Goal: Task Accomplishment & Management: Complete application form

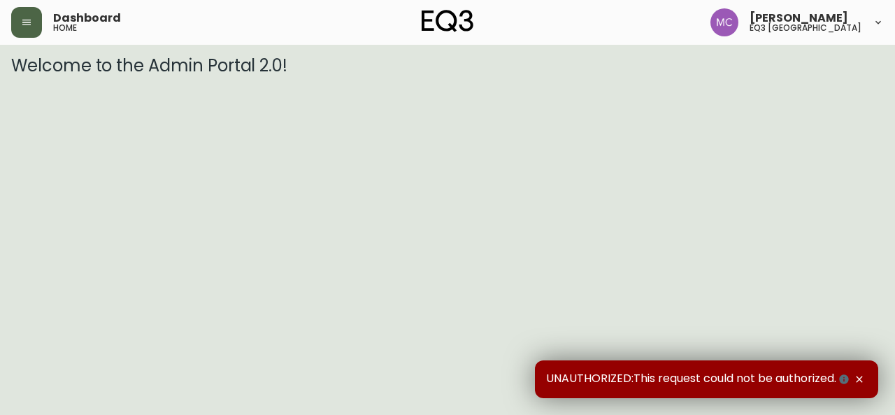
click at [21, 26] on icon "button" at bounding box center [26, 22] width 11 height 11
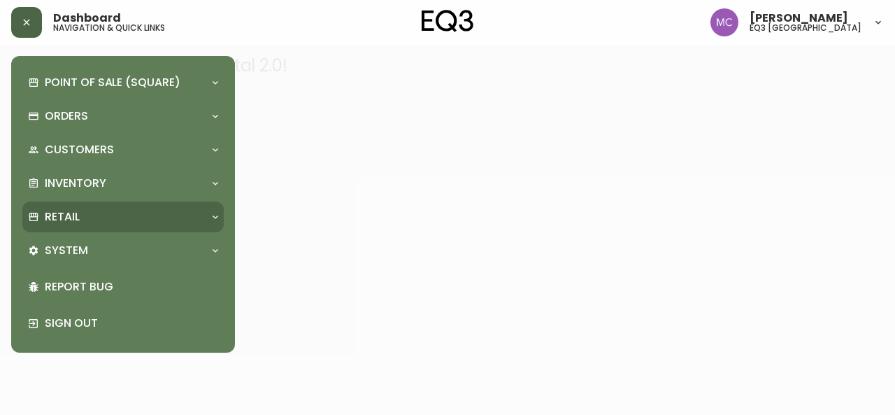
click at [84, 209] on div "Retail" at bounding box center [116, 216] width 176 height 15
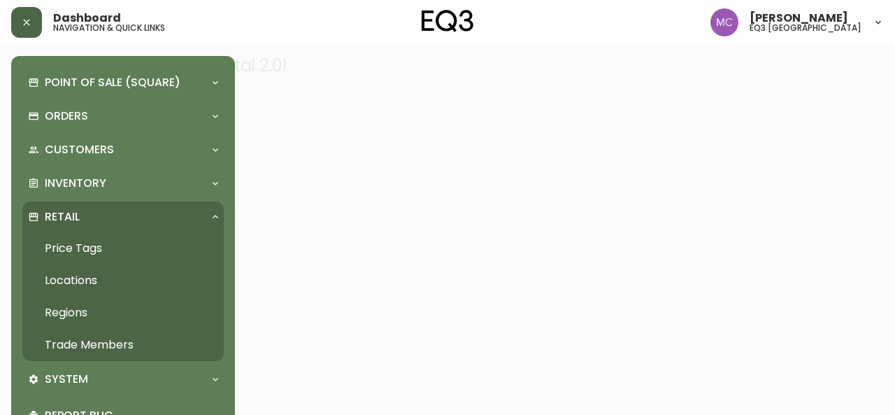
click at [119, 342] on link "Trade Members" at bounding box center [122, 345] width 201 height 32
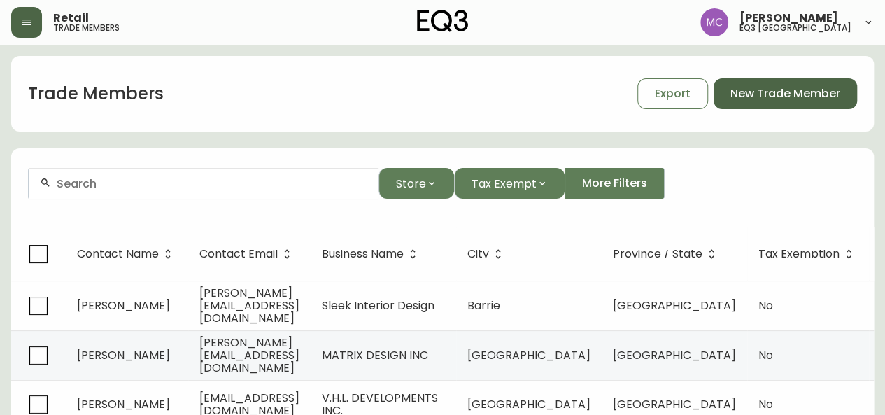
click at [762, 87] on span "New Trade Member" at bounding box center [785, 93] width 110 height 15
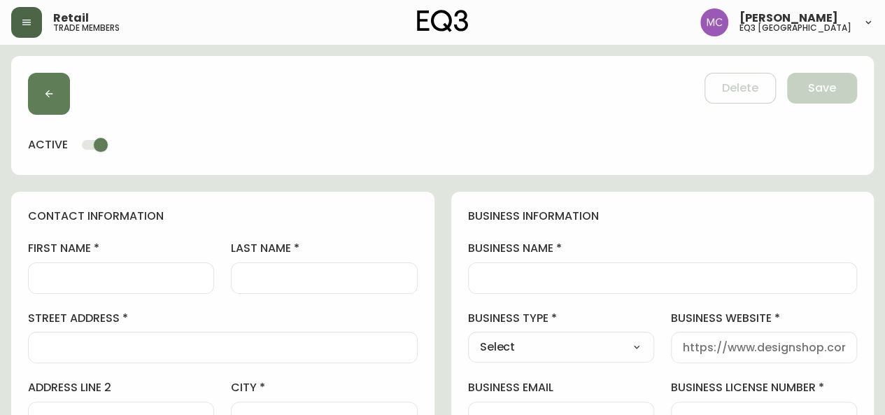
click at [499, 268] on div at bounding box center [663, 277] width 390 height 31
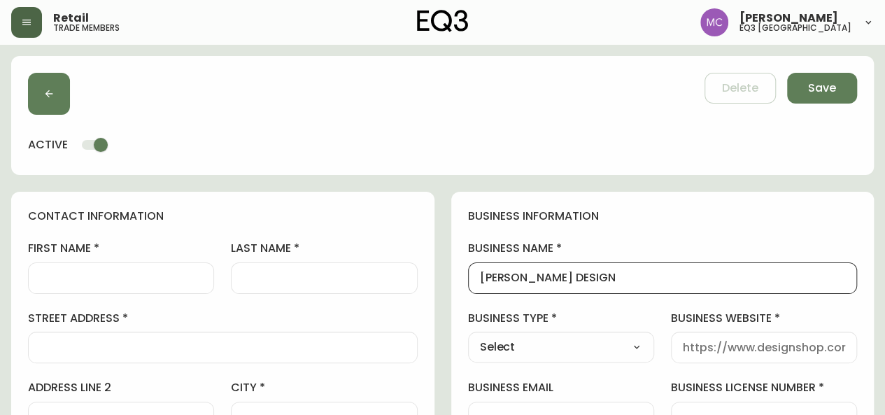
type input "[PERSON_NAME] DESIGN"
click at [700, 353] on input "business website" at bounding box center [764, 347] width 162 height 13
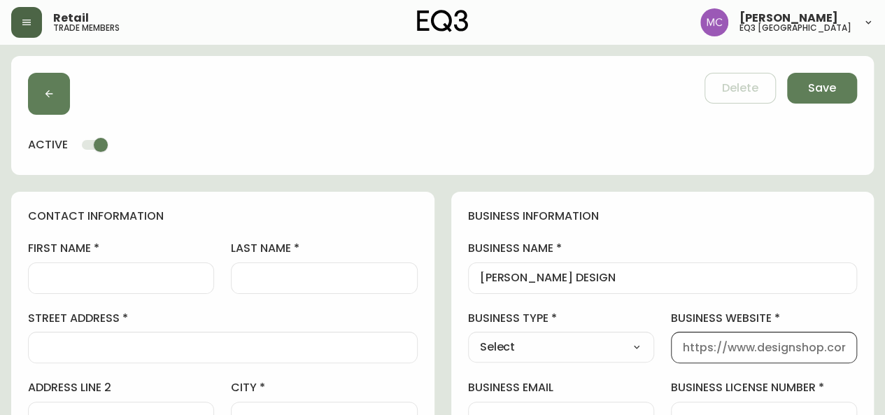
paste input "[URL][DOMAIN_NAME]"
type input "[URL][DOMAIN_NAME]"
click at [504, 343] on select "Select Interior Designer Architect Home Builder Contractor Real Estate Agent Ho…" at bounding box center [561, 346] width 186 height 21
select select "Interior Designer"
click at [468, 336] on select "Select Interior Designer Architect Home Builder Contractor Real Estate Agent Ho…" at bounding box center [561, 346] width 186 height 21
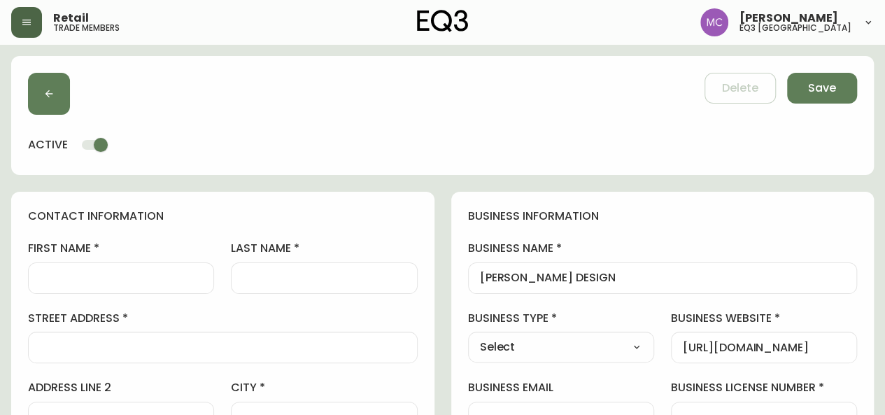
type input "Interior Designer"
click at [101, 278] on input "first name" at bounding box center [121, 277] width 162 height 13
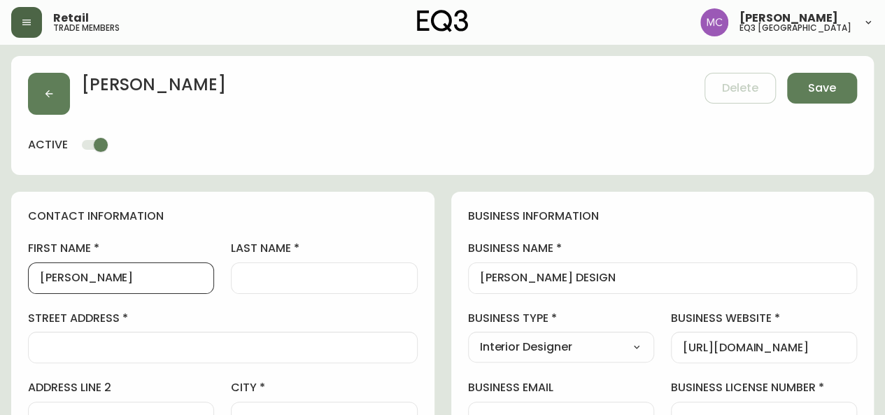
type input "[PERSON_NAME]"
drag, startPoint x: 96, startPoint y: 279, endPoint x: 0, endPoint y: 262, distance: 97.3
type input "[PERSON_NAME]"
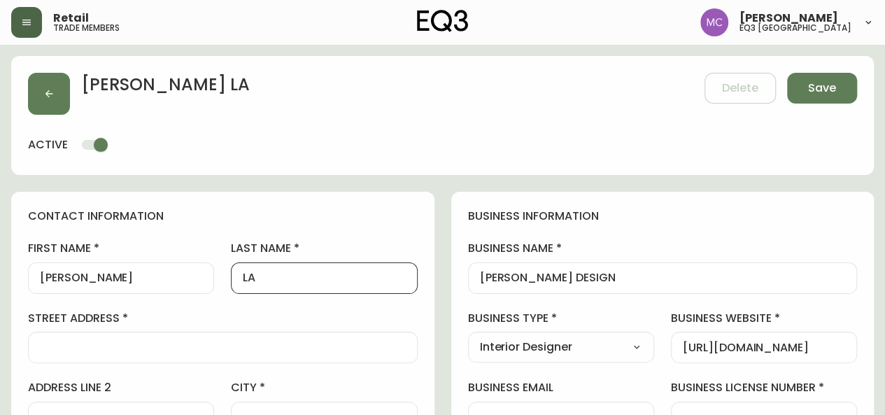
type input "L"
click at [116, 283] on input "[PERSON_NAME]" at bounding box center [121, 277] width 162 height 13
click at [102, 344] on input "street address" at bounding box center [223, 347] width 366 height 13
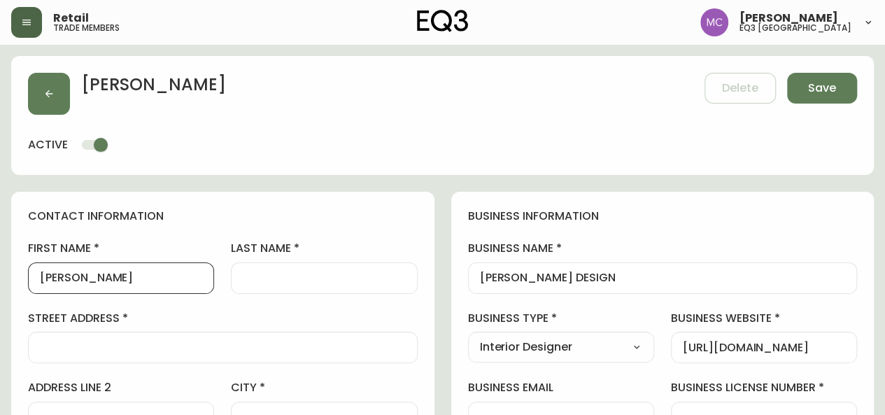
drag, startPoint x: 130, startPoint y: 276, endPoint x: 85, endPoint y: 280, distance: 44.9
click at [85, 280] on input "[PERSON_NAME]" at bounding box center [121, 277] width 162 height 13
type input "[PERSON_NAME]"
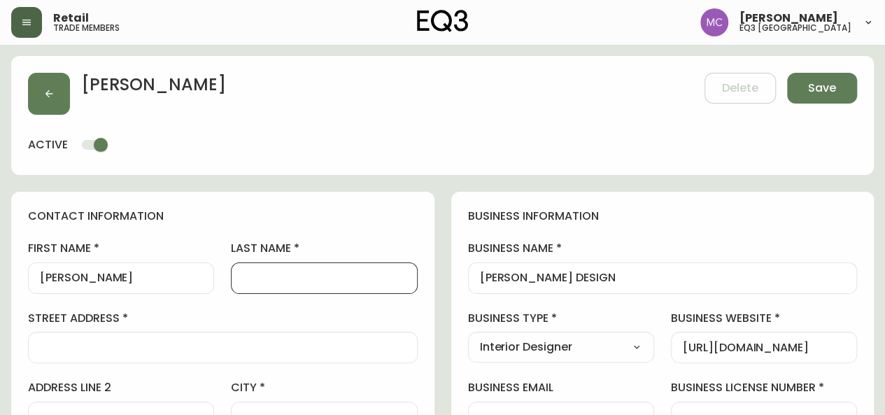
click at [246, 279] on input "last name" at bounding box center [324, 277] width 162 height 13
type input "lauren"
click at [91, 342] on input "street address" at bounding box center [223, 347] width 366 height 13
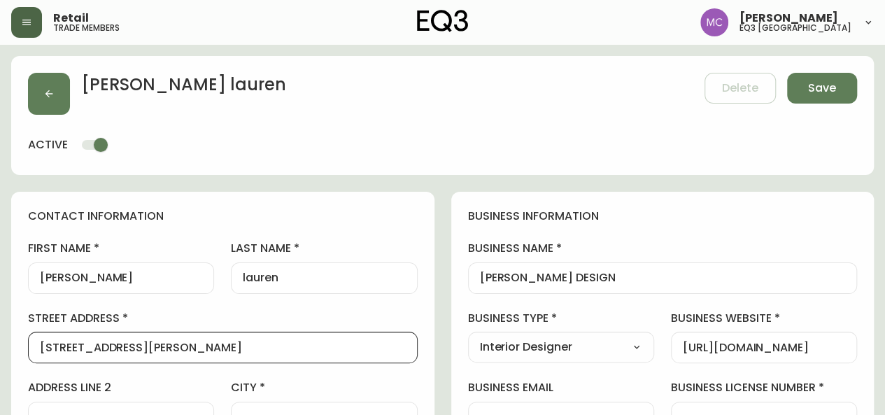
type input "[STREET_ADDRESS][PERSON_NAME]"
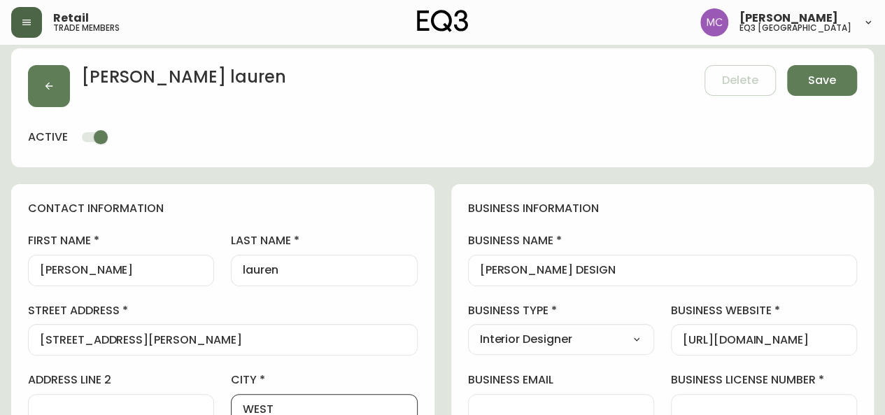
type input "[GEOGRAPHIC_DATA]"
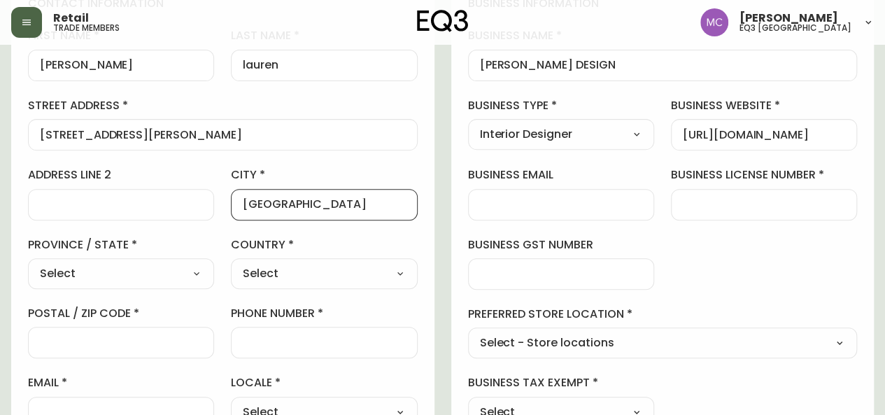
scroll to position [214, 0]
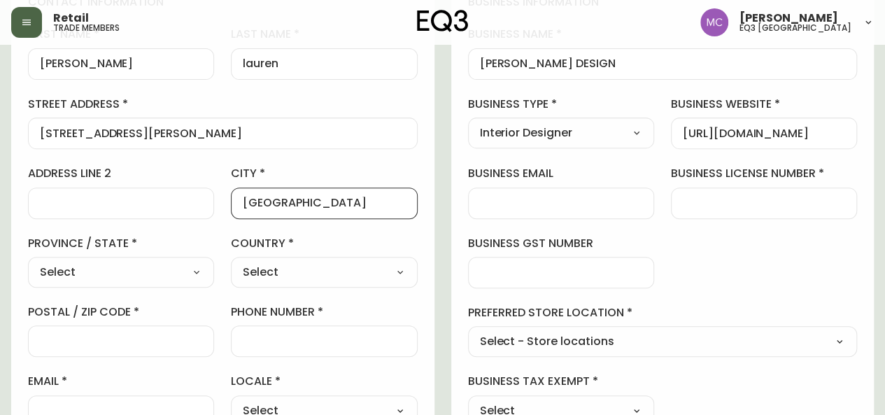
click at [189, 259] on div "Select [GEOGRAPHIC_DATA] [GEOGRAPHIC_DATA] [GEOGRAPHIC_DATA] [GEOGRAPHIC_DATA] …" at bounding box center [121, 272] width 186 height 31
click at [189, 269] on select "Select [GEOGRAPHIC_DATA] [GEOGRAPHIC_DATA] [GEOGRAPHIC_DATA] [GEOGRAPHIC_DATA] …" at bounding box center [121, 272] width 186 height 21
select select "BC"
click at [28, 262] on select "Select [GEOGRAPHIC_DATA] [GEOGRAPHIC_DATA] [GEOGRAPHIC_DATA] [GEOGRAPHIC_DATA] …" at bounding box center [121, 272] width 186 height 21
type input "[GEOGRAPHIC_DATA]"
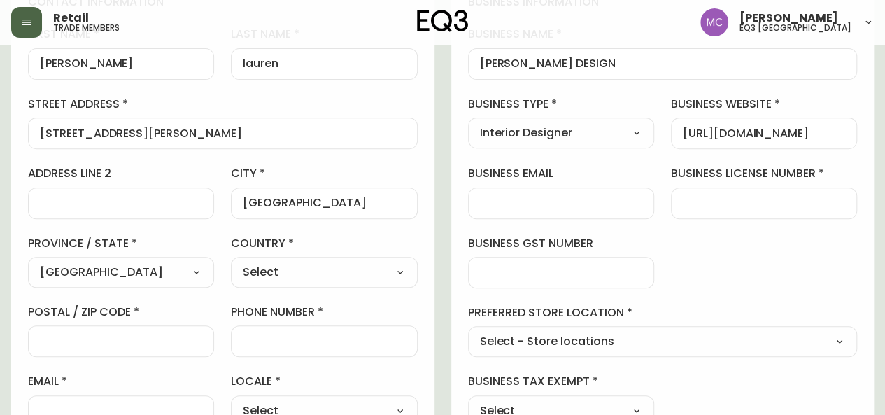
click at [252, 270] on select "Select [GEOGRAPHIC_DATA] [GEOGRAPHIC_DATA]" at bounding box center [324, 272] width 186 height 21
select select "CA"
click at [231, 262] on select "Select [GEOGRAPHIC_DATA] [GEOGRAPHIC_DATA]" at bounding box center [324, 272] width 186 height 21
type input "[GEOGRAPHIC_DATA]"
click at [53, 339] on input "postal / zip code" at bounding box center [121, 340] width 162 height 13
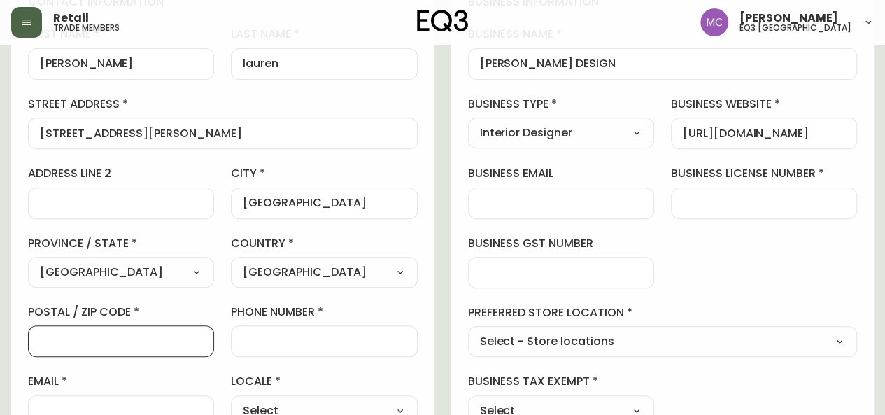
click at [53, 339] on input "postal / zip code" at bounding box center [121, 340] width 162 height 13
type input "V7S 1H2"
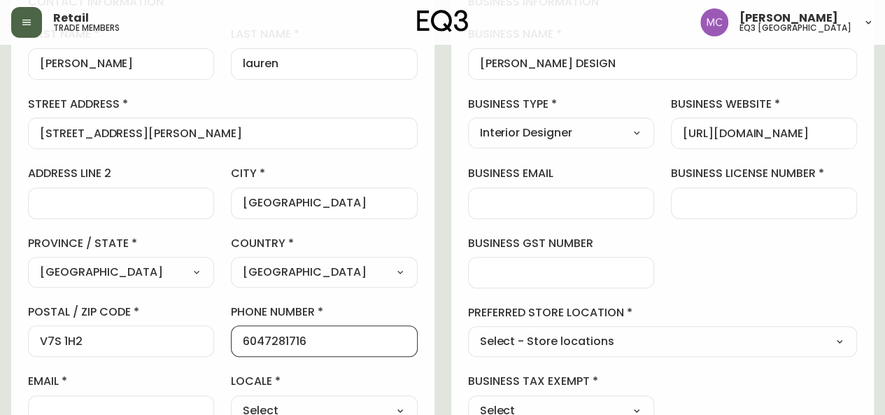
type input "6047281716"
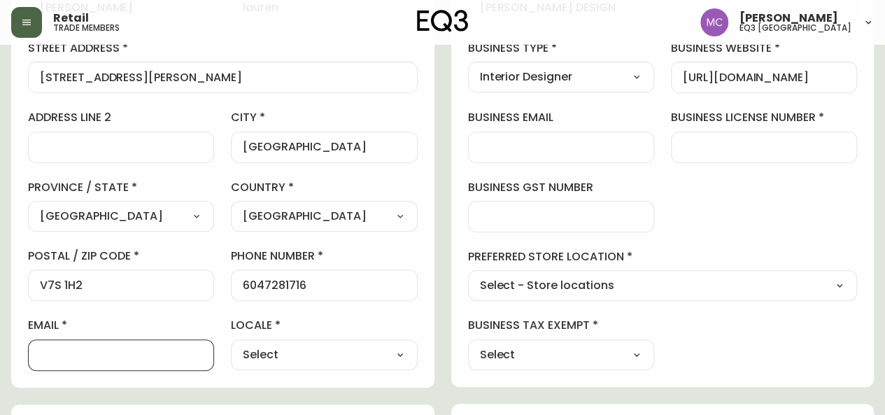
scroll to position [264, 0]
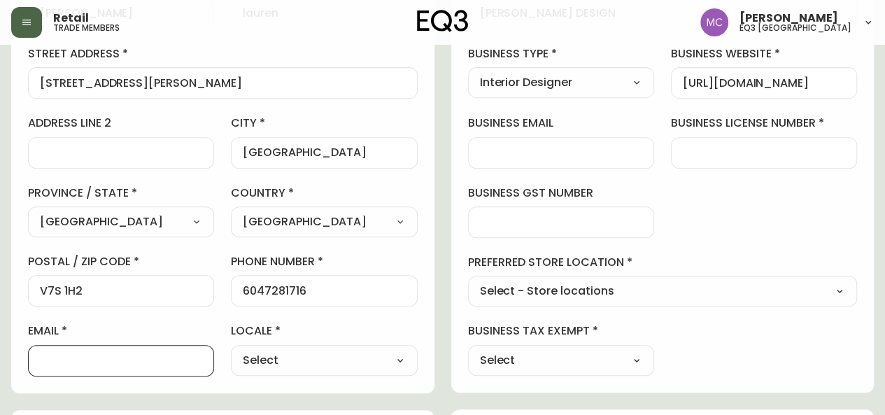
click at [776, 317] on div "business information business name [PERSON_NAME] DESIGN business type Interior …" at bounding box center [662, 159] width 423 height 465
click at [773, 289] on select "Select - Store locations EQ3 [GEOGRAPHIC_DATA] EQ3 [GEOGRAPHIC_DATA] [GEOGRAPHI…" at bounding box center [663, 291] width 390 height 21
select select "cjw10z96p001r6gs00juufhhe"
click at [468, 281] on select "Select - Store locations EQ3 [GEOGRAPHIC_DATA] EQ3 [GEOGRAPHIC_DATA] [GEOGRAPHI…" at bounding box center [663, 291] width 390 height 21
type input "EQ3 [GEOGRAPHIC_DATA]"
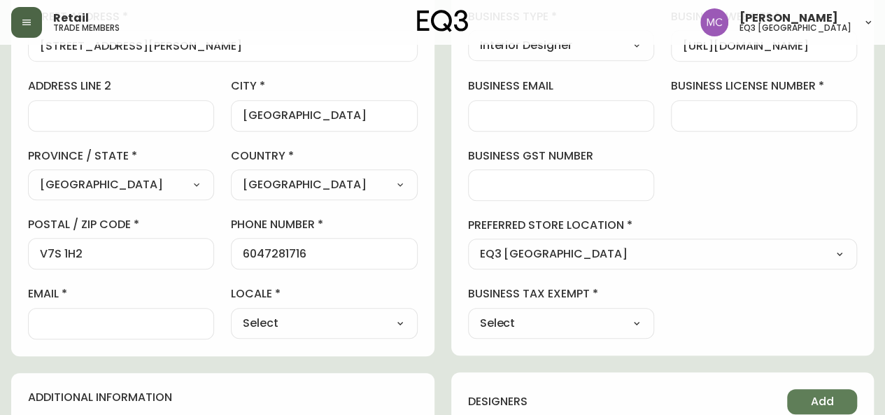
scroll to position [309, 0]
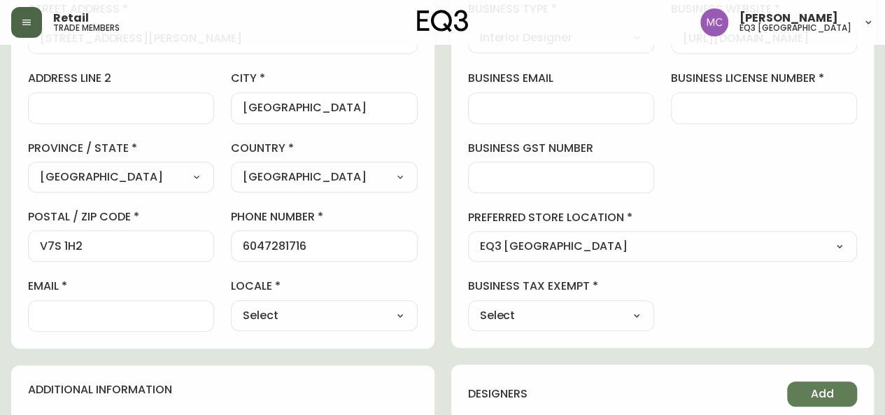
click at [631, 318] on select "Select Yes No" at bounding box center [561, 315] width 186 height 21
select select "true"
click at [468, 305] on select "Select Yes No" at bounding box center [561, 315] width 186 height 21
type input "Yes"
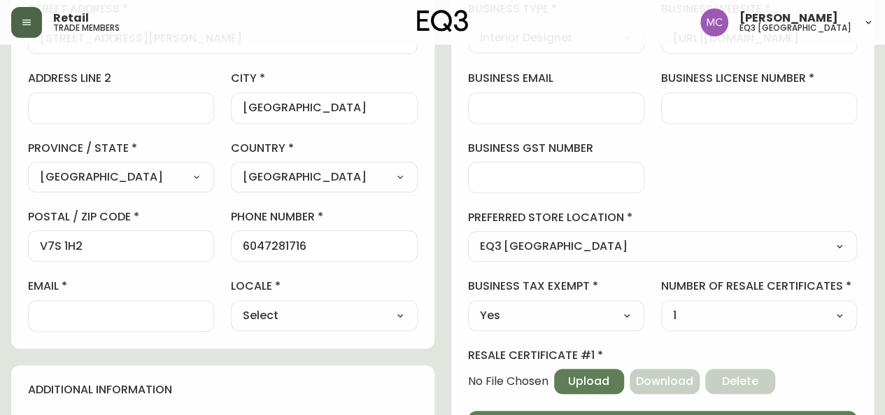
click at [692, 308] on select "1 2 3 4 5" at bounding box center [759, 315] width 196 height 21
click at [523, 307] on select "Select Yes No" at bounding box center [556, 315] width 177 height 21
select select "false"
click at [468, 305] on select "Select Yes No" at bounding box center [556, 315] width 177 height 21
type input "No"
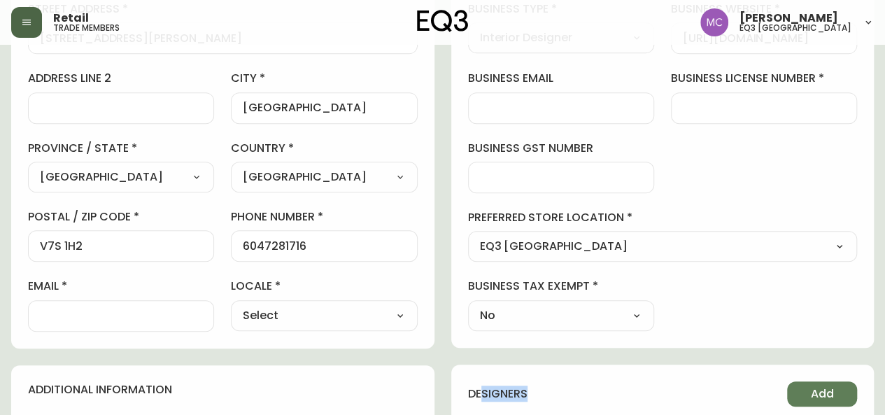
drag, startPoint x: 484, startPoint y: 369, endPoint x: 618, endPoint y: 365, distance: 134.3
click at [618, 365] on div "designers Add" at bounding box center [662, 402] width 423 height 76
click at [706, 104] on input "business license number" at bounding box center [764, 107] width 162 height 13
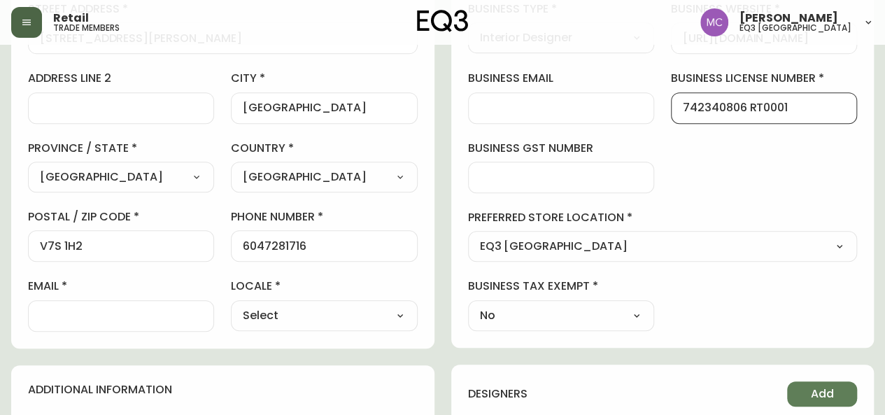
click at [706, 110] on input "742340806 RT0001" at bounding box center [764, 107] width 162 height 13
click at [723, 105] on input "7340806 RT0001" at bounding box center [764, 107] width 162 height 13
type input "73408006 RT0001"
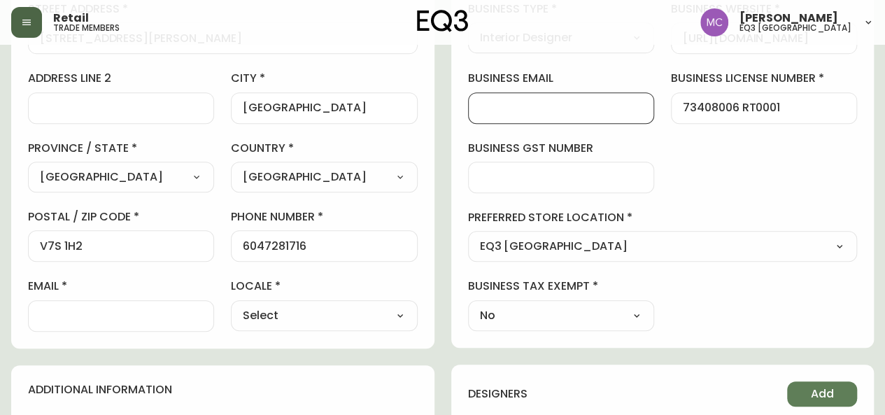
click at [501, 101] on input "business email" at bounding box center [561, 107] width 162 height 13
click at [319, 308] on select "Select CA_EN [GEOGRAPHIC_DATA] US_EN" at bounding box center [324, 315] width 186 height 21
select select "CA_EN"
click at [231, 305] on select "Select CA_EN [GEOGRAPHIC_DATA] US_EN" at bounding box center [324, 315] width 186 height 21
type input "CA_EN"
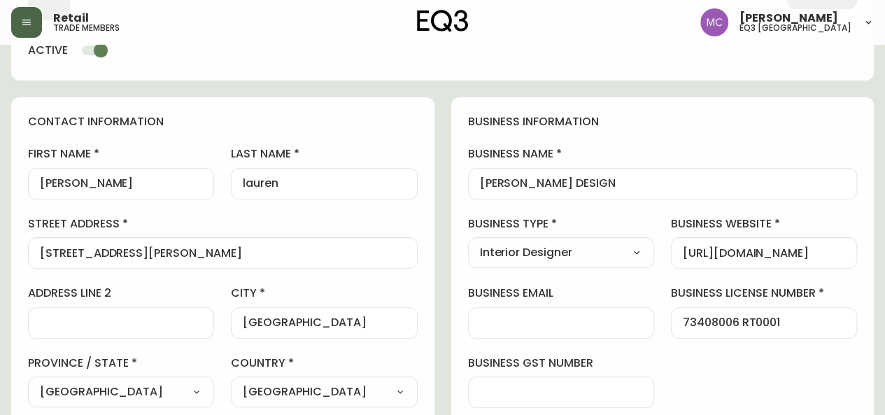
scroll to position [99, 0]
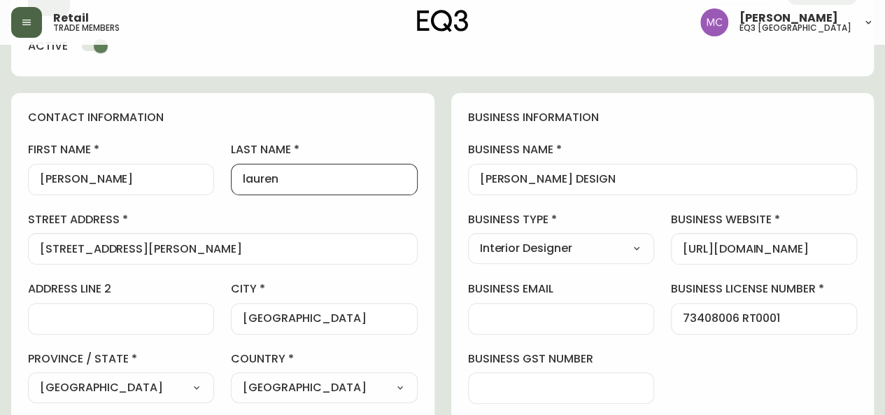
drag, startPoint x: 283, startPoint y: 181, endPoint x: 225, endPoint y: 178, distance: 58.1
click at [225, 178] on div "first name [PERSON_NAME] last name [PERSON_NAME][GEOGRAPHIC_DATA] address [STRE…" at bounding box center [223, 341] width 390 height 399
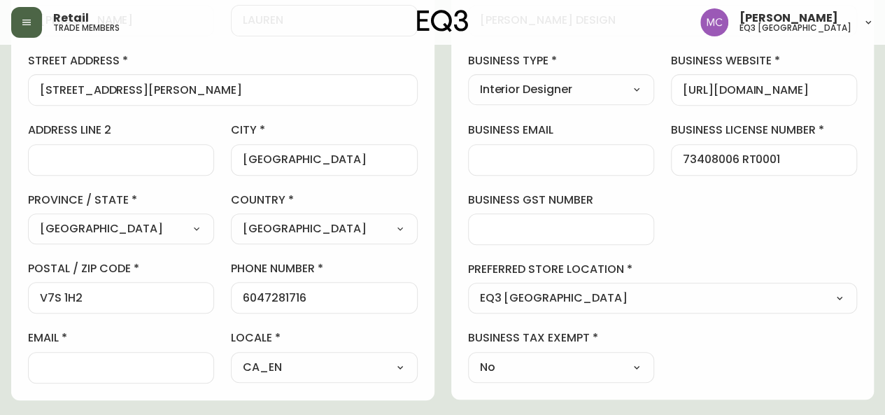
scroll to position [260, 0]
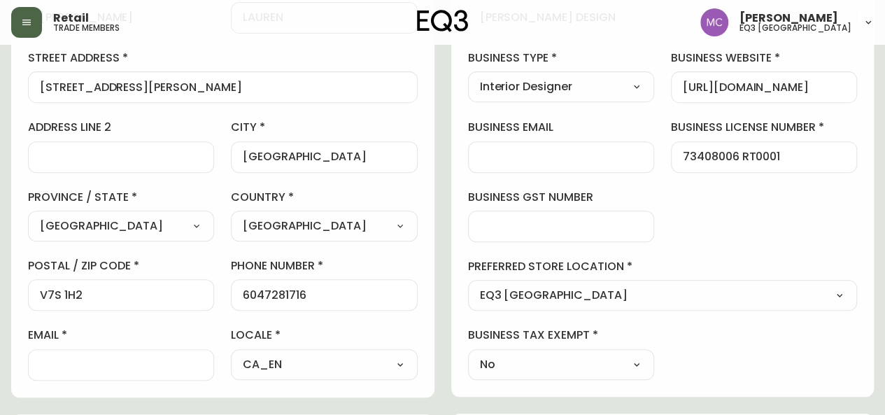
type input "LAUREN"
click at [48, 364] on input "email" at bounding box center [121, 364] width 162 height 13
click at [810, 185] on div "business information business name [PERSON_NAME] DESIGN business type Interior …" at bounding box center [662, 163] width 423 height 465
click at [94, 371] on div at bounding box center [121, 364] width 186 height 31
click at [81, 358] on input "[PERSON_NAME]" at bounding box center [121, 364] width 162 height 13
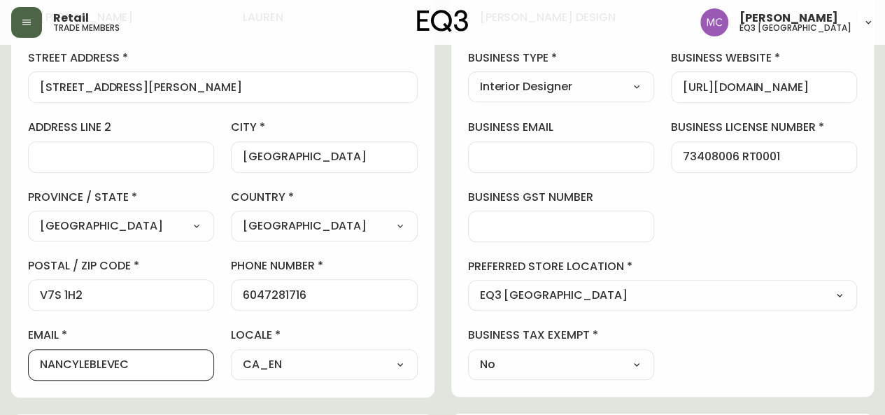
click at [134, 360] on input "NANCYLEBLEVEC" at bounding box center [121, 364] width 162 height 13
type input "[EMAIL_ADDRESS][DOMAIN_NAME]"
drag, startPoint x: 204, startPoint y: 362, endPoint x: 42, endPoint y: 373, distance: 162.0
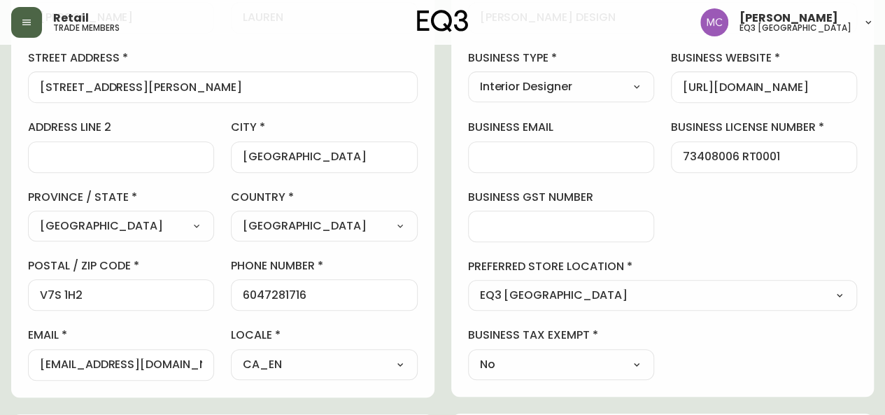
click at [42, 373] on div "[EMAIL_ADDRESS][DOMAIN_NAME]" at bounding box center [121, 364] width 186 height 31
click at [56, 358] on input "[EMAIL_ADDRESS][DOMAIN_NAME]" at bounding box center [121, 364] width 162 height 13
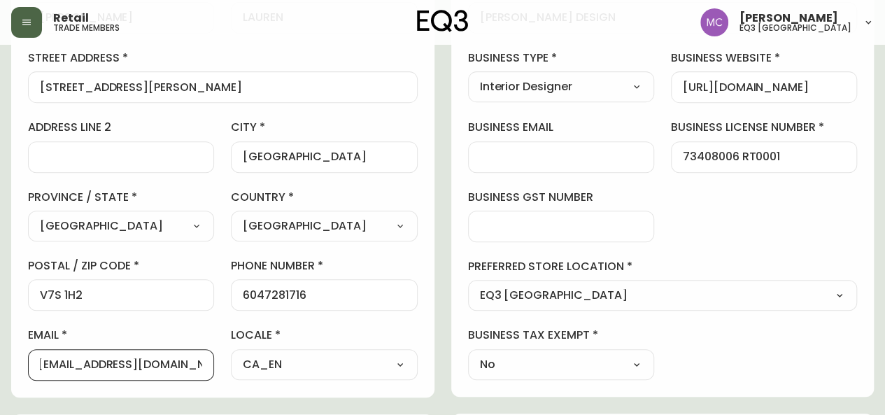
click at [506, 148] on div at bounding box center [561, 156] width 186 height 31
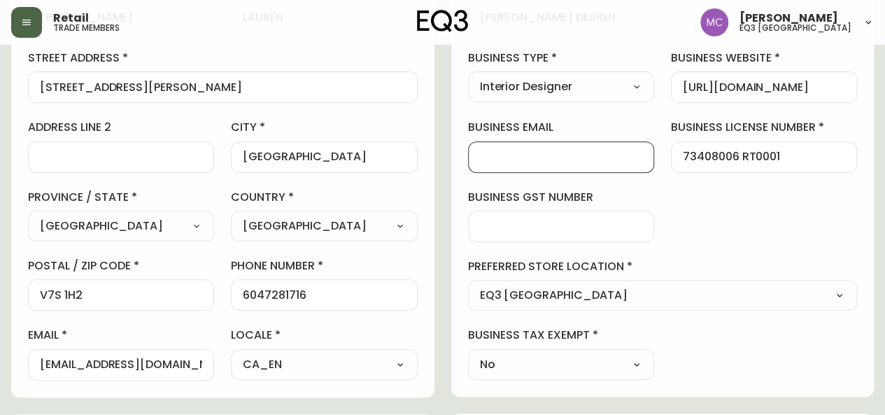
paste input "[EMAIL_ADDRESS][DOMAIN_NAME]"
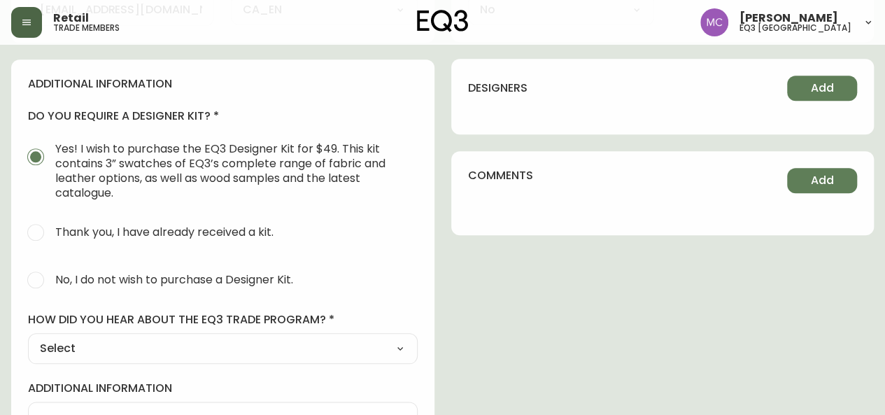
scroll to position [704, 0]
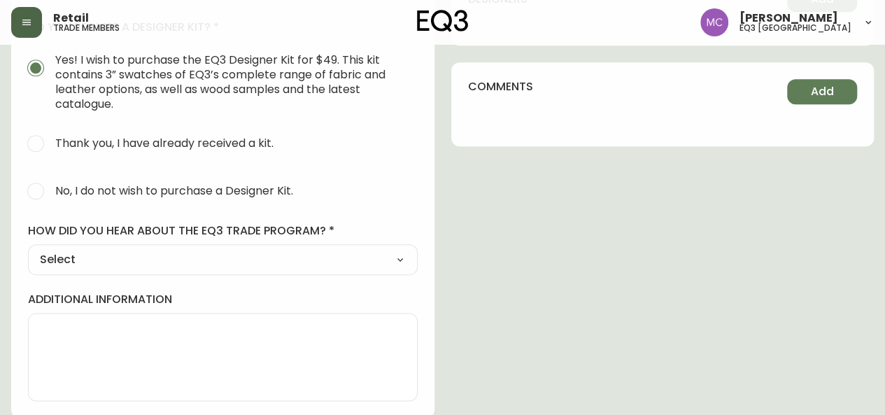
type input "[EMAIL_ADDRESS][DOMAIN_NAME]"
click at [145, 262] on select "Select Social Media Advertisement Trade Show Outreach from a Trade Rep Other" at bounding box center [223, 259] width 390 height 21
click at [81, 353] on textarea "additional information" at bounding box center [223, 357] width 366 height 70
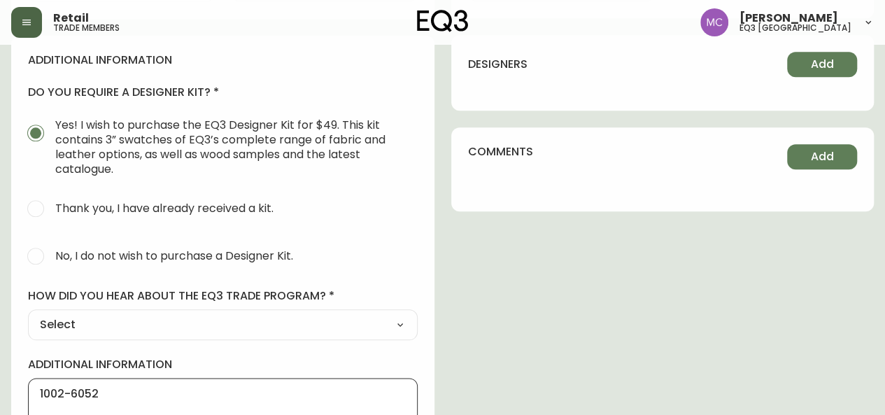
scroll to position [704, 0]
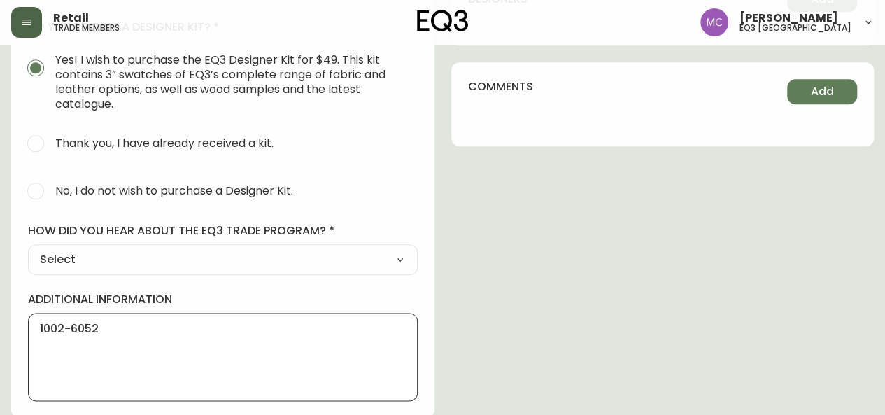
type textarea "1002-6052"
click at [392, 252] on select "Select Social Media Advertisement Trade Show Outreach from a Trade Rep Other" at bounding box center [223, 259] width 390 height 21
select select "Other"
click at [28, 249] on select "Select Social Media Advertisement Trade Show Outreach from a Trade Rep Other" at bounding box center [223, 259] width 390 height 21
type input "Other"
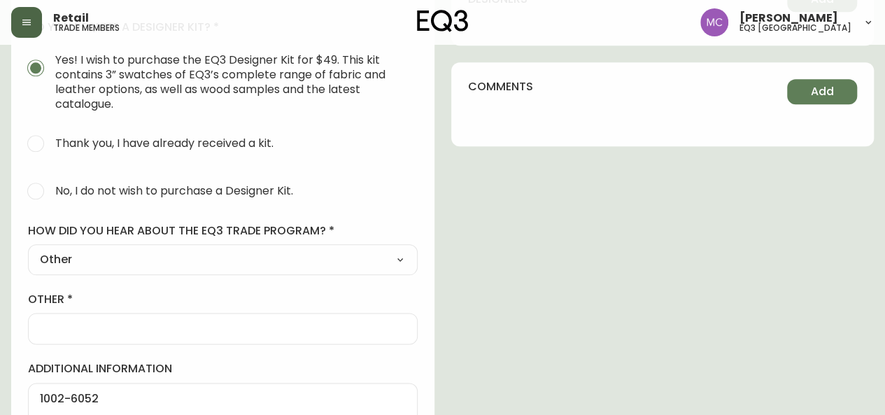
click at [66, 343] on div "additional information do you require a designer kit? Yes! I wish to purchase t…" at bounding box center [222, 229] width 423 height 517
click at [66, 314] on div at bounding box center [223, 328] width 390 height 31
type input "WALKIN"
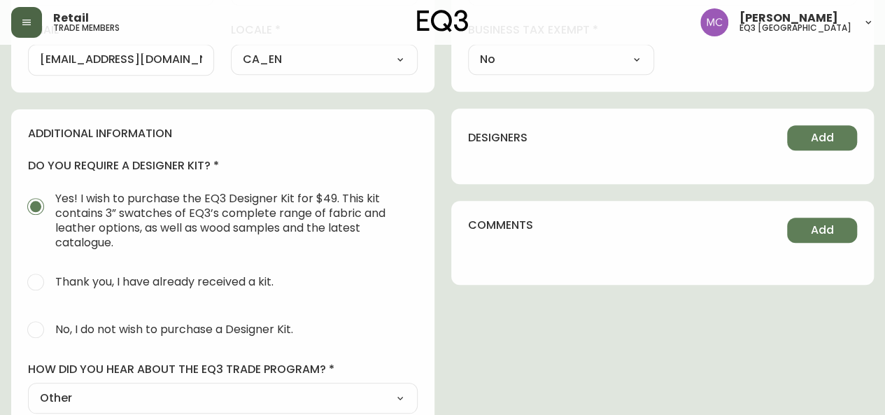
scroll to position [574, 0]
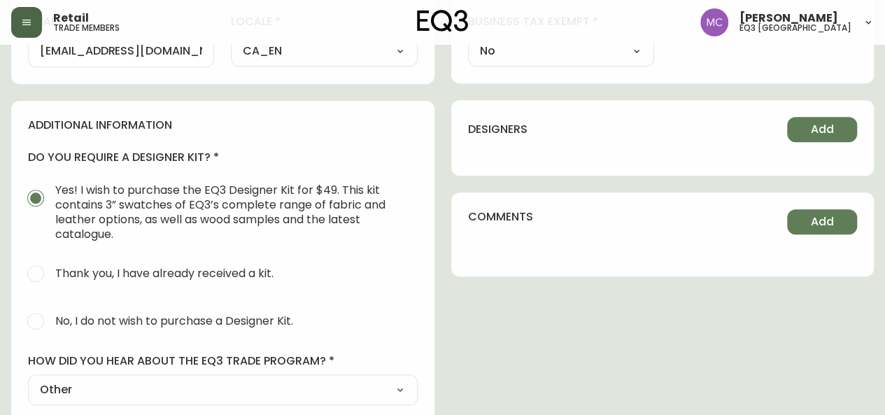
click at [186, 319] on span "No, I do not wish to purchase a Designer Kit." at bounding box center [174, 320] width 238 height 15
click at [51, 319] on input "No, I do not wish to purchase a Designer Kit." at bounding box center [35, 321] width 31 height 31
radio input "true"
radio input "false"
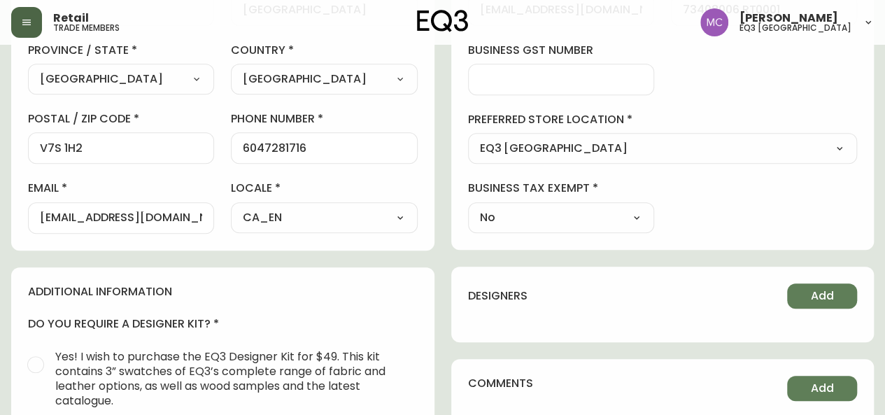
scroll to position [410, 0]
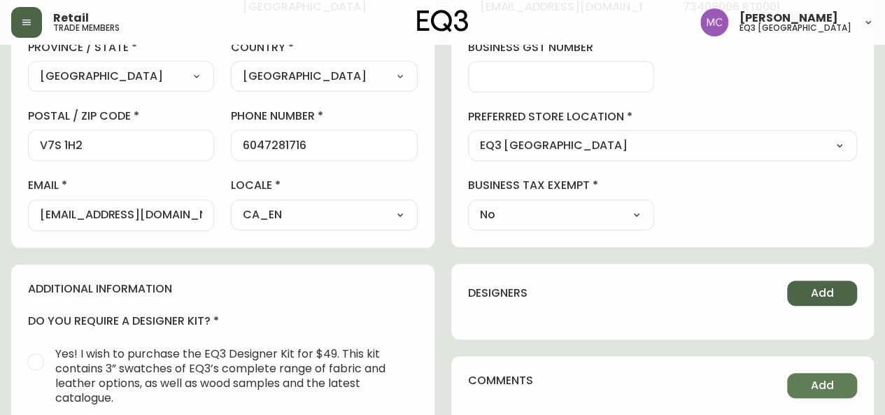
click at [807, 292] on button "Add" at bounding box center [822, 292] width 70 height 25
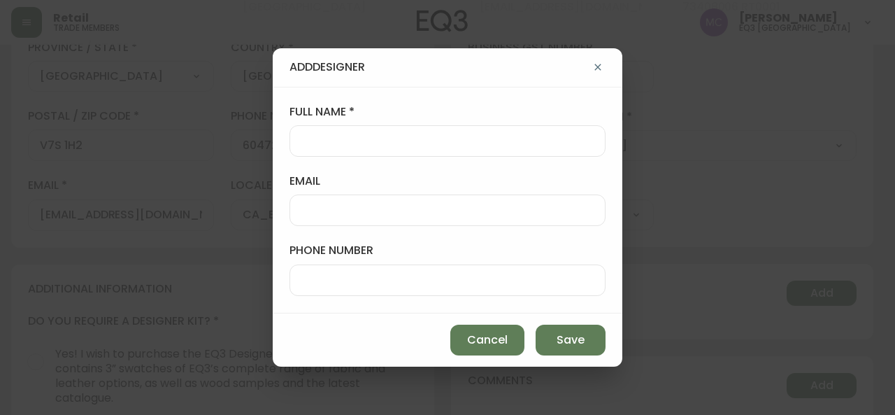
click at [318, 133] on div at bounding box center [448, 140] width 316 height 31
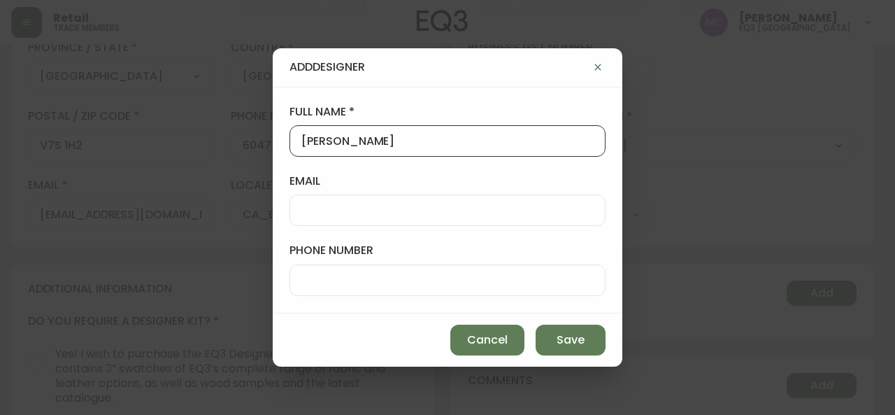
click at [344, 139] on input "[PERSON_NAME]" at bounding box center [447, 140] width 292 height 13
click at [348, 138] on input "[PERSON_NAME]" at bounding box center [447, 140] width 292 height 13
type input "[PERSON_NAME]"
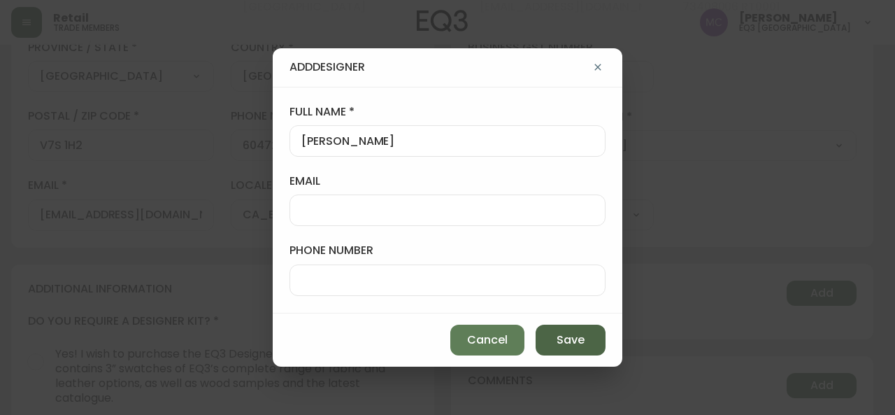
click at [571, 336] on span "Save" at bounding box center [571, 339] width 28 height 15
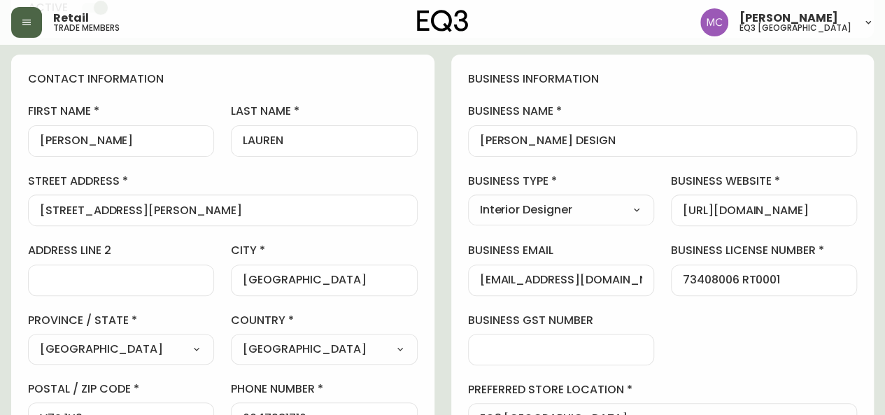
scroll to position [0, 0]
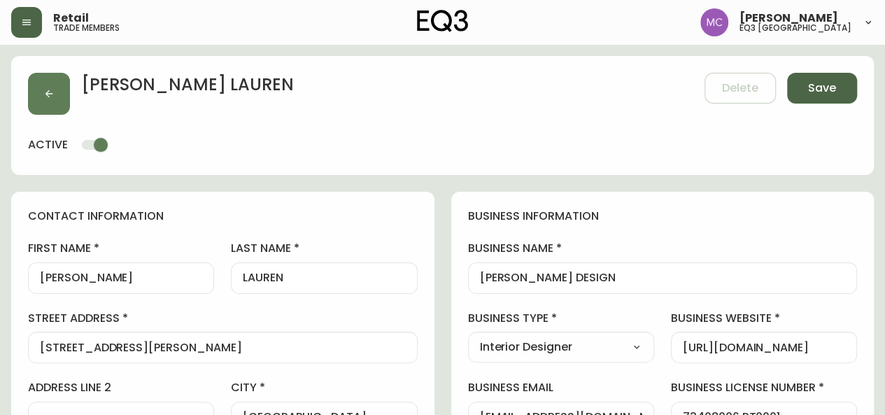
click at [824, 93] on span "Save" at bounding box center [822, 87] width 28 height 15
select select
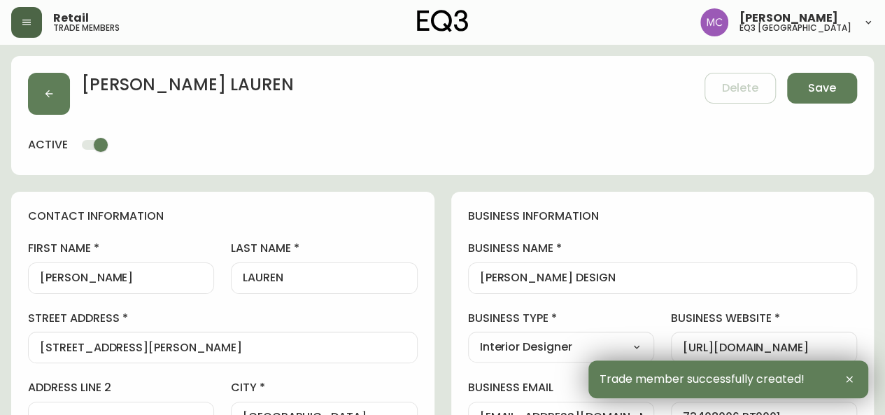
type input "[PHONE_NUMBER]"
type input "[EMAIL_ADDRESS][DOMAIN_NAME]"
type input "Other"
select select "Other"
type input "[EMAIL_ADDRESS][DOMAIN_NAME]"
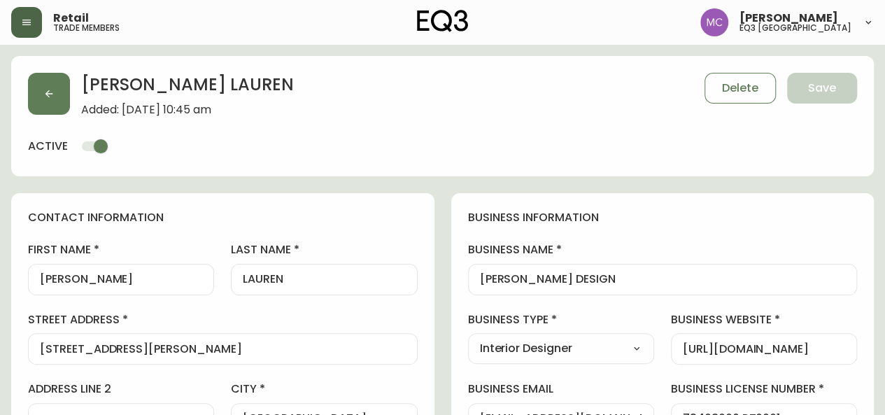
click at [29, 315] on label "street address" at bounding box center [223, 319] width 390 height 15
click at [40, 342] on input "[STREET_ADDRESS][PERSON_NAME]" at bounding box center [223, 348] width 366 height 13
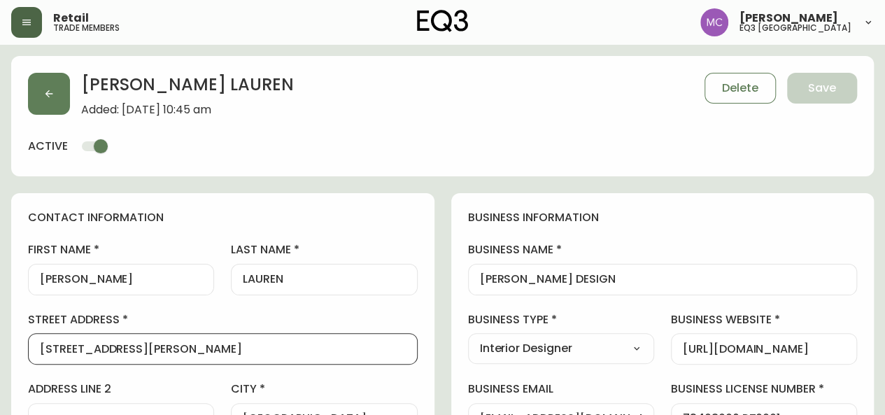
drag, startPoint x: 154, startPoint y: 350, endPoint x: 9, endPoint y: 349, distance: 144.8
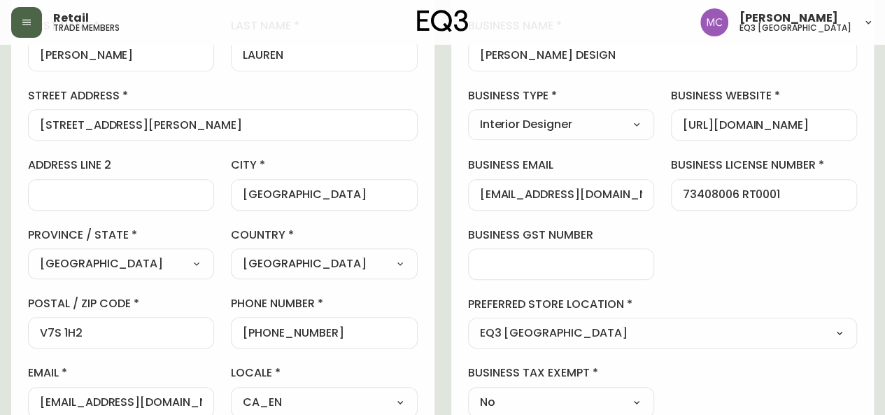
scroll to position [225, 0]
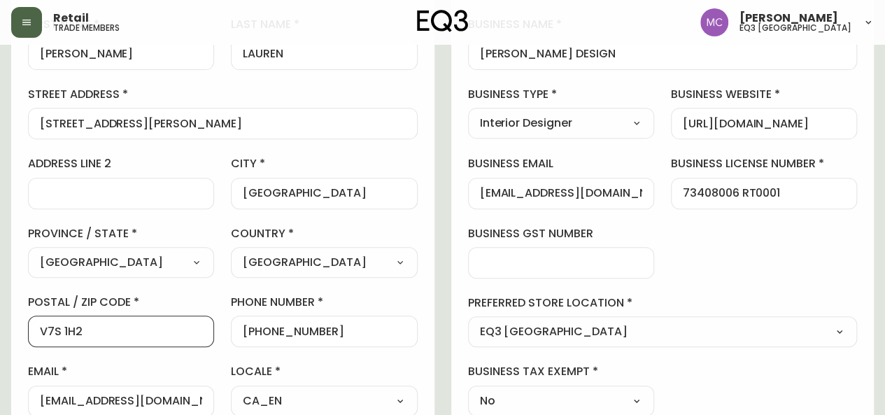
drag, startPoint x: 92, startPoint y: 329, endPoint x: 8, endPoint y: 331, distance: 83.2
click at [8, 331] on main "[PERSON_NAME] Added: [DATE] 10:45 am Delete Save active contact information fir…" at bounding box center [442, 394] width 885 height 1148
click at [13, 250] on div "contact information first name [PERSON_NAME] last name [PERSON_NAME][GEOGRAPHIC…" at bounding box center [222, 201] width 423 height 466
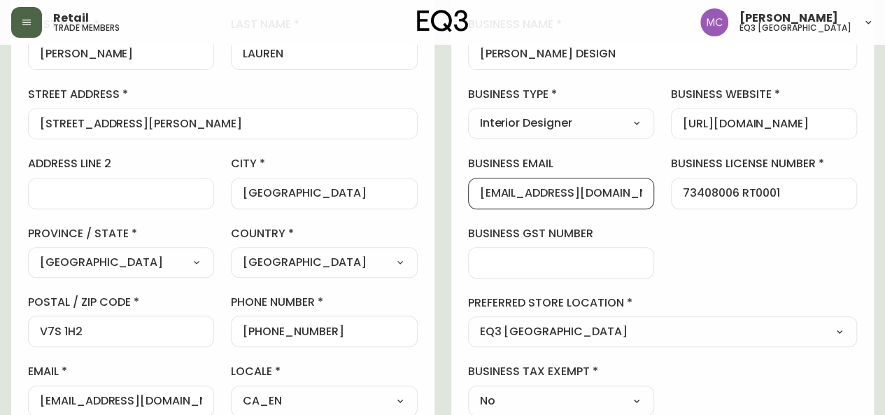
drag, startPoint x: 637, startPoint y: 190, endPoint x: 443, endPoint y: 176, distance: 194.3
click at [13, 184] on div "contact information first name [PERSON_NAME] last name [PERSON_NAME][GEOGRAPHIC…" at bounding box center [222, 201] width 423 height 466
